Goal: Task Accomplishment & Management: Manage account settings

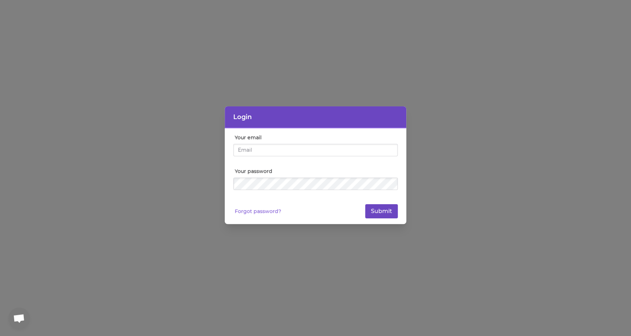
type input "[EMAIL_ADDRESS][DOMAIN_NAME]"
click at [381, 210] on button "Submit" at bounding box center [381, 211] width 33 height 14
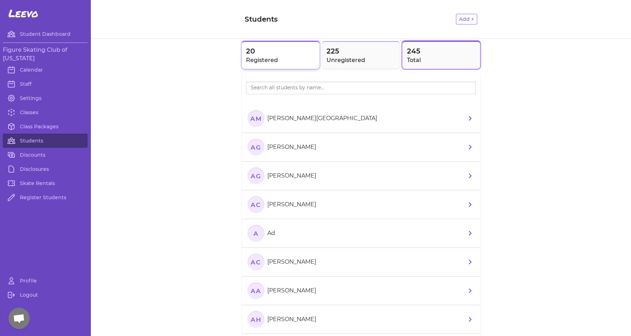
click at [283, 55] on span "20" at bounding box center [280, 51] width 69 height 10
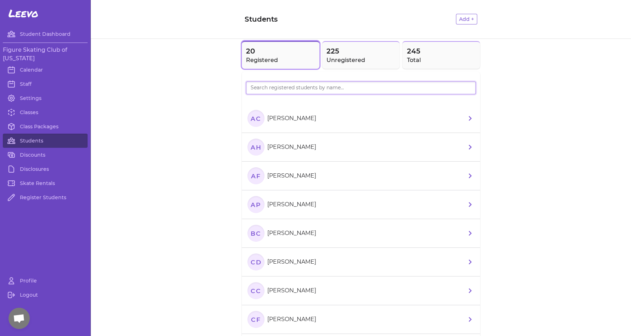
click at [300, 83] on input "search" at bounding box center [361, 88] width 230 height 13
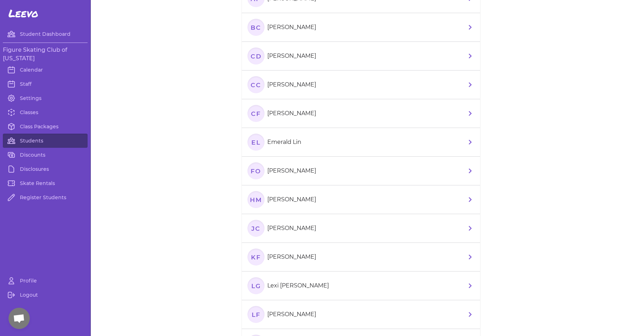
click at [308, 86] on p "[PERSON_NAME]" at bounding box center [291, 84] width 49 height 9
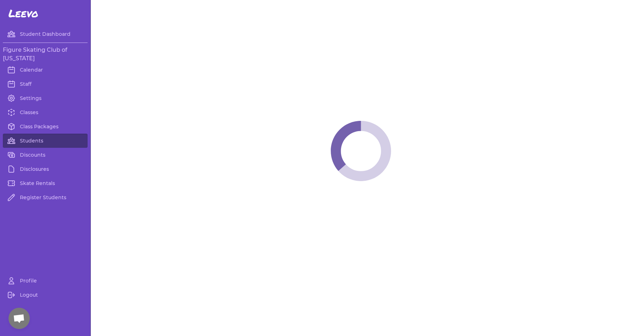
select select "LA"
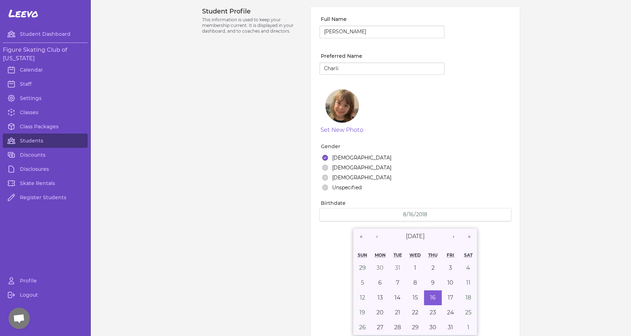
select select "3"
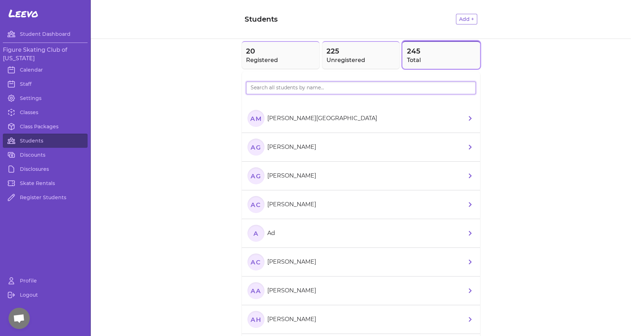
click at [298, 85] on input "search" at bounding box center [361, 88] width 230 height 13
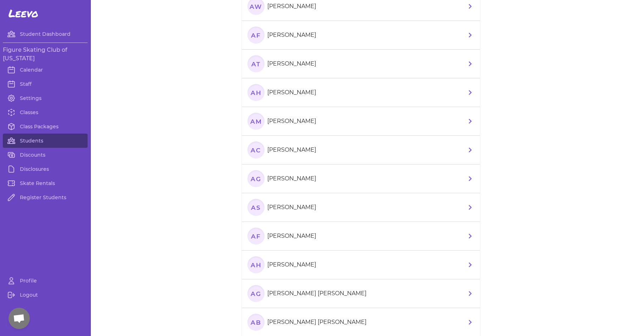
scroll to position [494, 0]
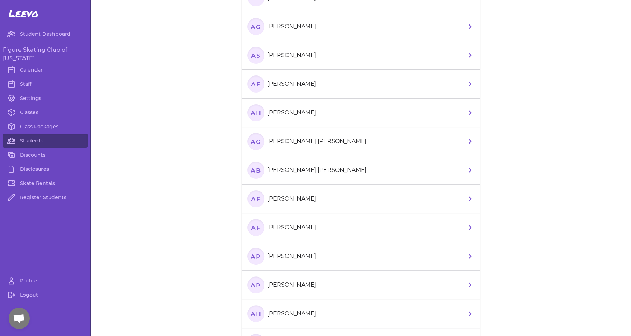
click at [292, 198] on p "[PERSON_NAME]" at bounding box center [291, 199] width 49 height 9
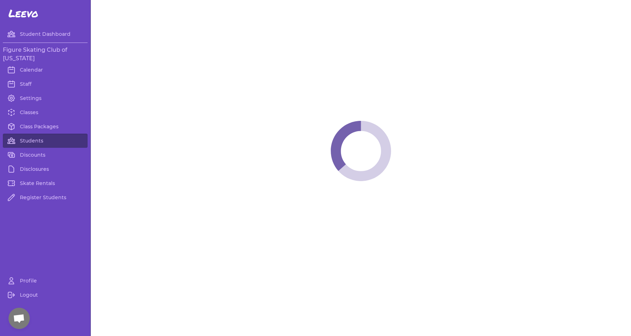
select select "LA"
select select "women_figure"
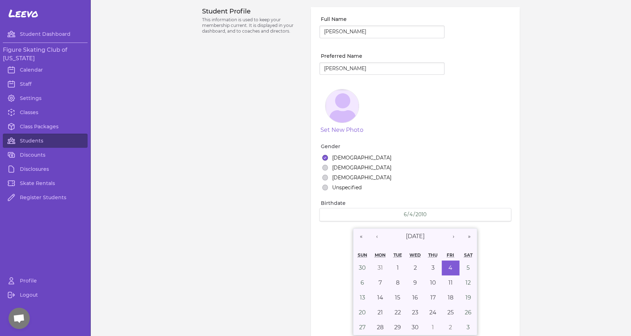
select select "1"
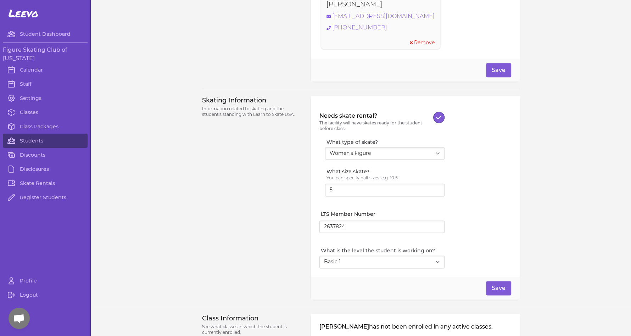
scroll to position [546, 0]
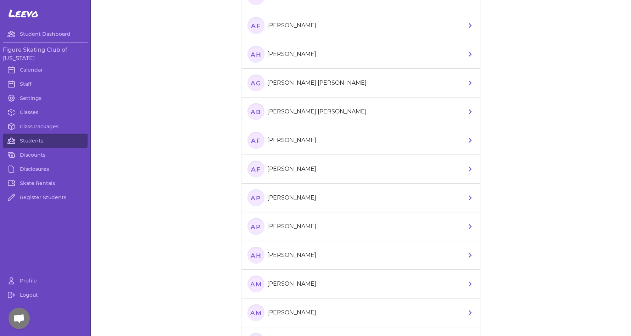
scroll to position [553, 0]
click at [280, 171] on p "[PERSON_NAME]" at bounding box center [291, 168] width 49 height 9
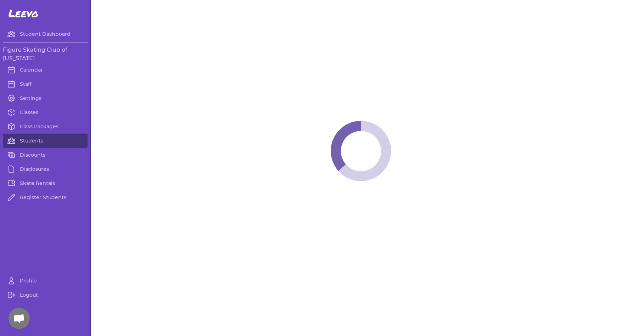
select select "LA"
select select "women_figure"
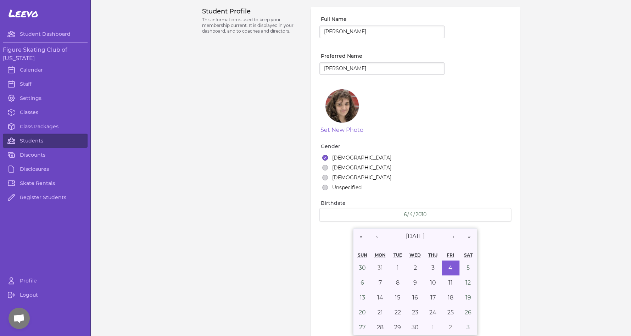
select select "3"
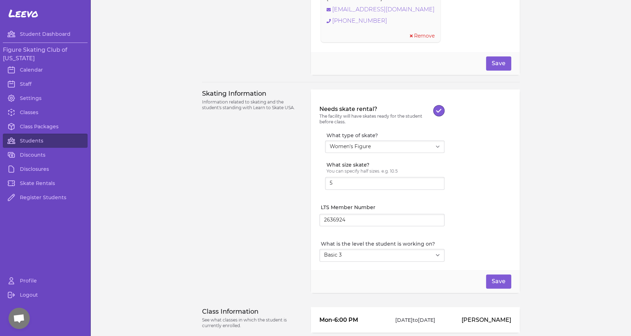
scroll to position [589, 0]
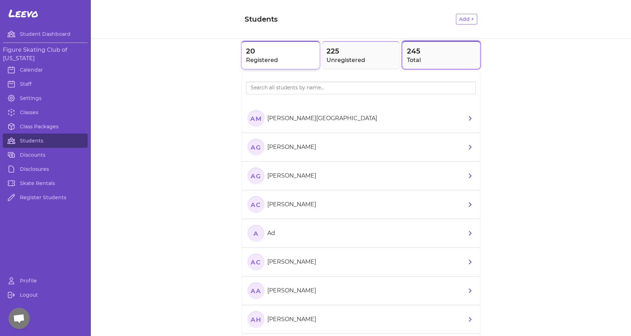
click at [270, 63] on h2 "Registered" at bounding box center [280, 60] width 69 height 9
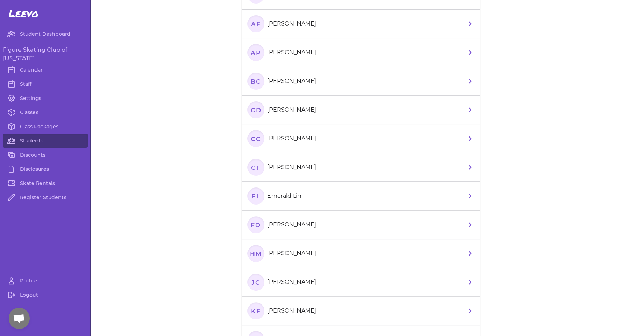
scroll to position [153, 0]
click at [286, 220] on p "[PERSON_NAME]" at bounding box center [291, 224] width 49 height 9
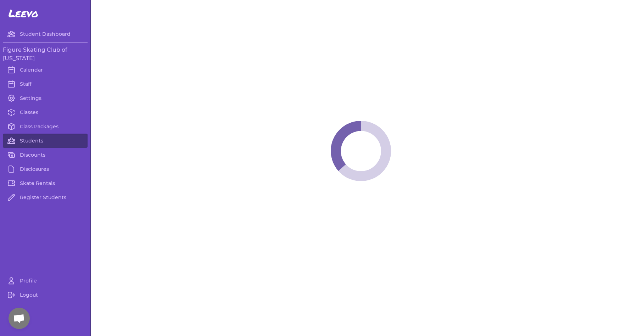
select select "LA"
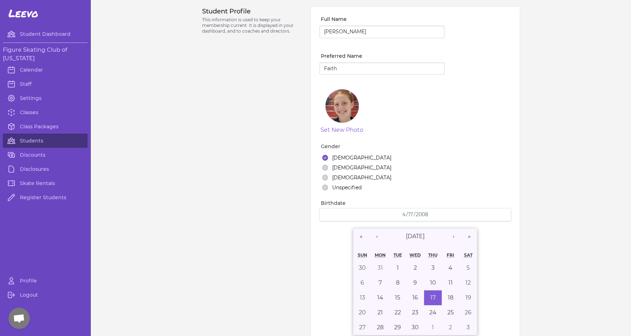
select select "5"
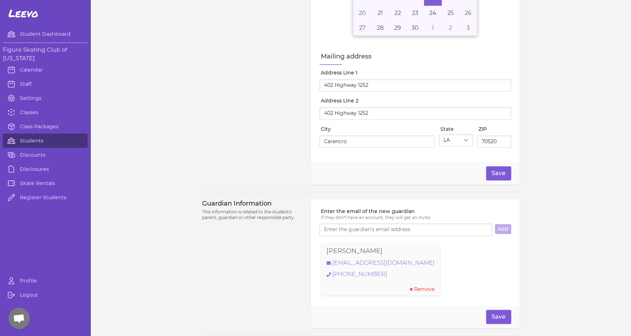
scroll to position [526, 0]
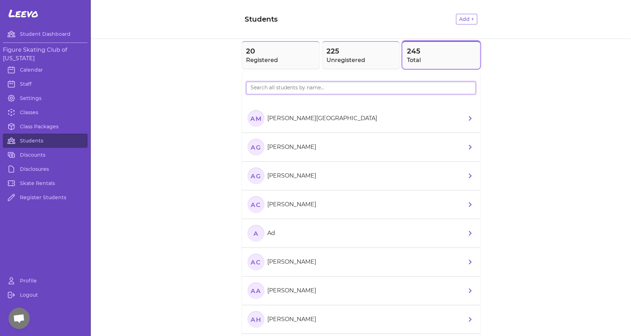
click at [299, 88] on input "search" at bounding box center [361, 88] width 230 height 13
type input "harp"
click at [302, 140] on section "[PERSON_NAME]" at bounding box center [283, 147] width 72 height 17
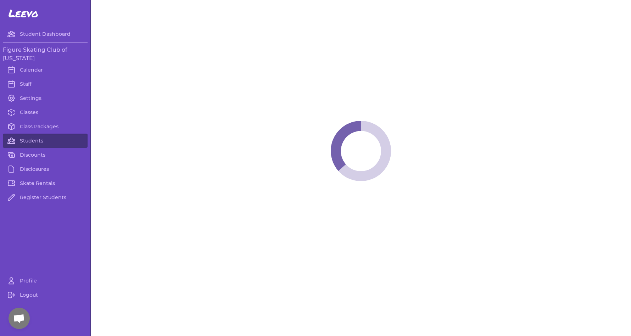
select select "LA"
select select "youth_figure"
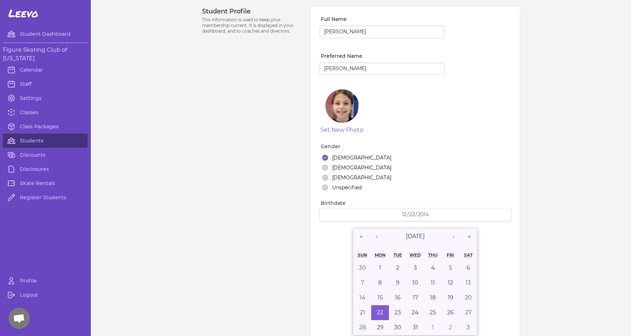
select select "3"
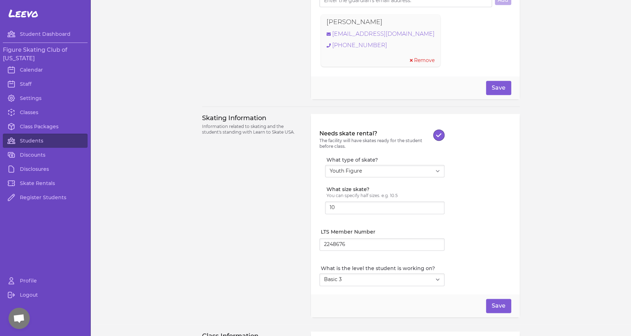
scroll to position [589, 0]
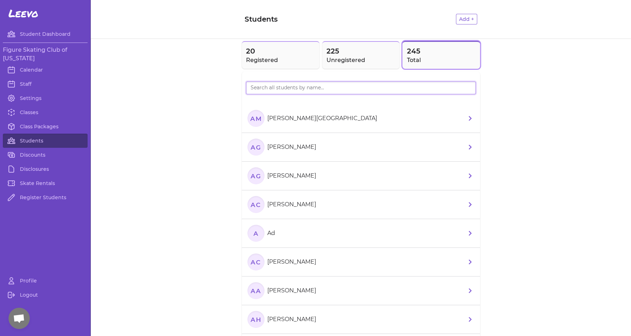
click at [297, 92] on input "search" at bounding box center [361, 88] width 230 height 13
type input "harp"
click at [292, 174] on p "[PERSON_NAME]" at bounding box center [291, 176] width 49 height 9
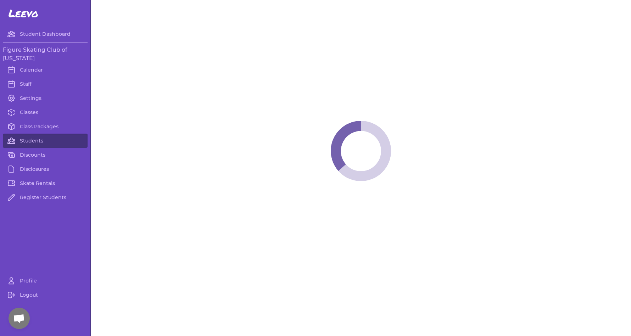
select select "LA"
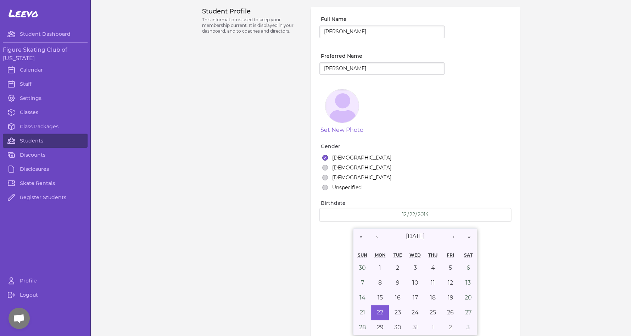
select select "2"
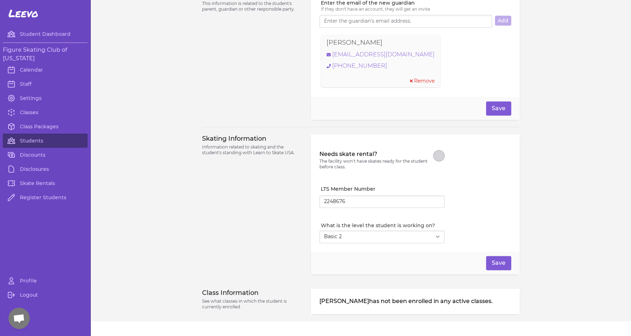
scroll to position [526, 0]
